Goal: Find specific page/section: Find specific page/section

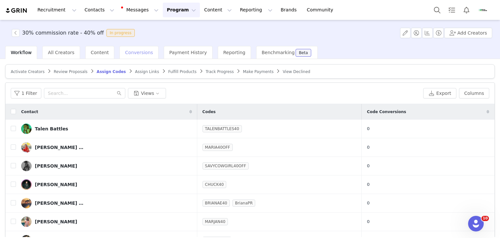
click at [142, 48] on div "Conversions" at bounding box center [138, 52] width 39 height 13
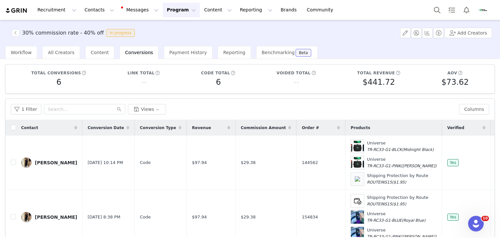
click at [163, 13] on button "Program Program" at bounding box center [181, 10] width 37 height 15
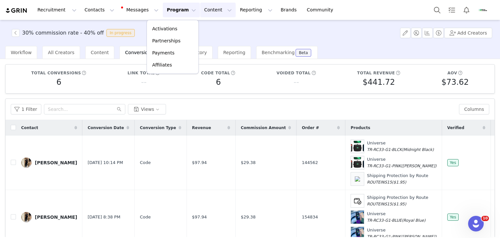
click at [200, 6] on button "Content Content" at bounding box center [217, 10] width 35 height 15
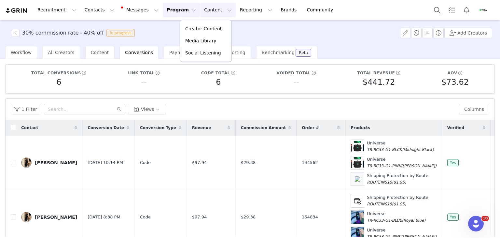
click at [200, 8] on button "Content Content" at bounding box center [217, 10] width 35 height 15
click at [163, 8] on button "Program Program" at bounding box center [181, 10] width 37 height 15
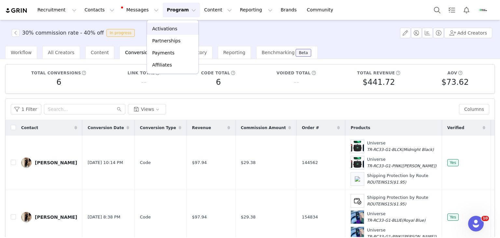
click at [162, 30] on p "Activations" at bounding box center [164, 28] width 25 height 7
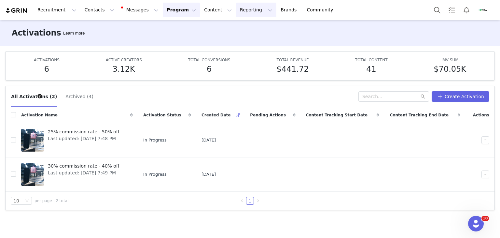
click at [236, 12] on button "Reporting Reporting" at bounding box center [256, 10] width 40 height 15
click at [229, 29] on p "Dashboard" at bounding box center [229, 28] width 25 height 7
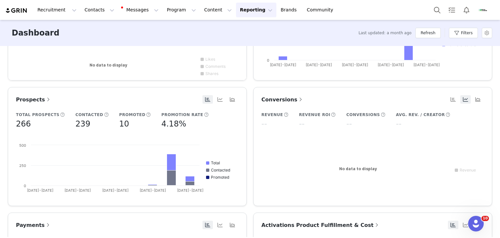
scroll to position [216, 0]
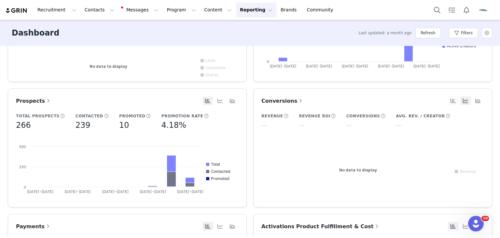
click at [452, 100] on button "button" at bounding box center [453, 100] width 10 height 8
click at [473, 101] on button "button" at bounding box center [478, 100] width 10 height 8
click at [297, 100] on span at bounding box center [300, 101] width 7 height 8
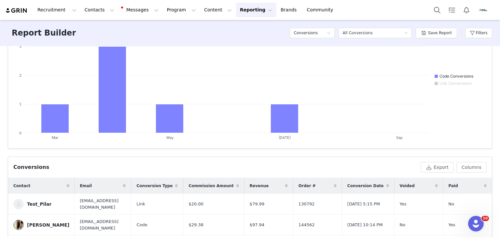
scroll to position [19, 0]
